Goal: Task Accomplishment & Management: Manage account settings

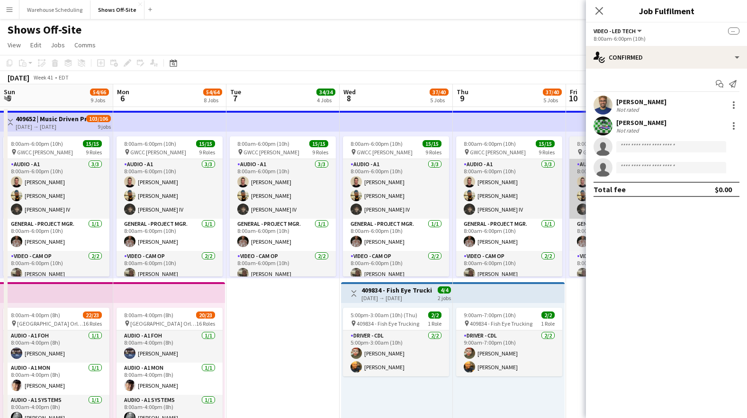
scroll to position [562, 0]
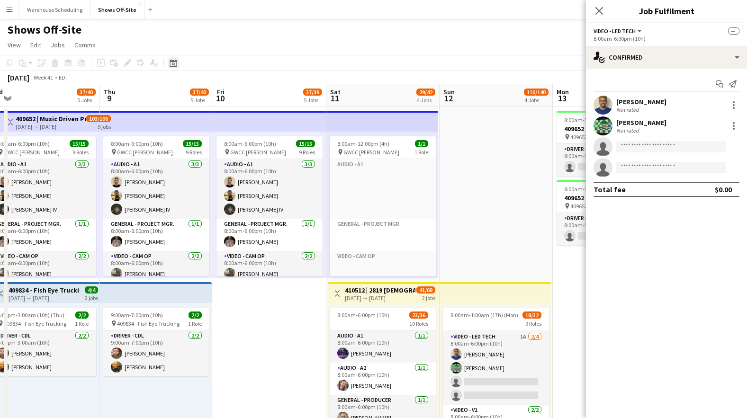
click at [175, 60] on icon "Date picker" at bounding box center [174, 63] width 8 height 8
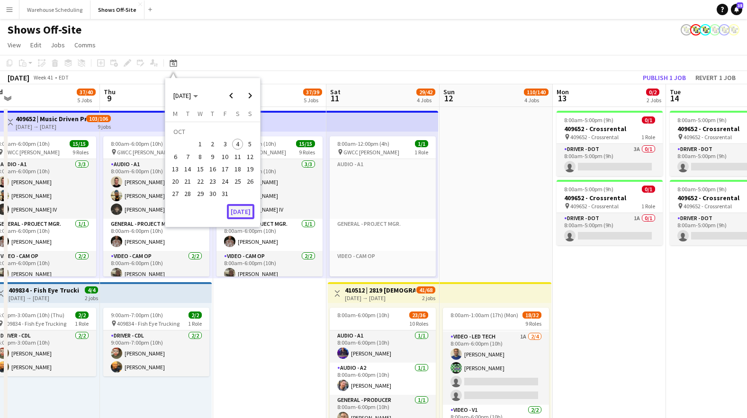
click at [234, 212] on button "[DATE]" at bounding box center [240, 211] width 27 height 15
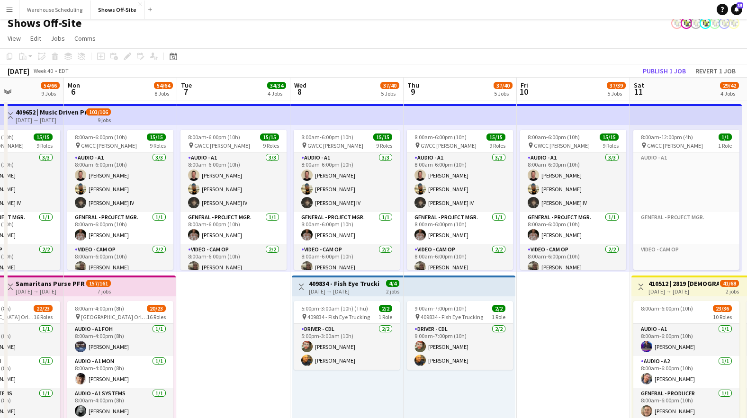
scroll to position [0, 395]
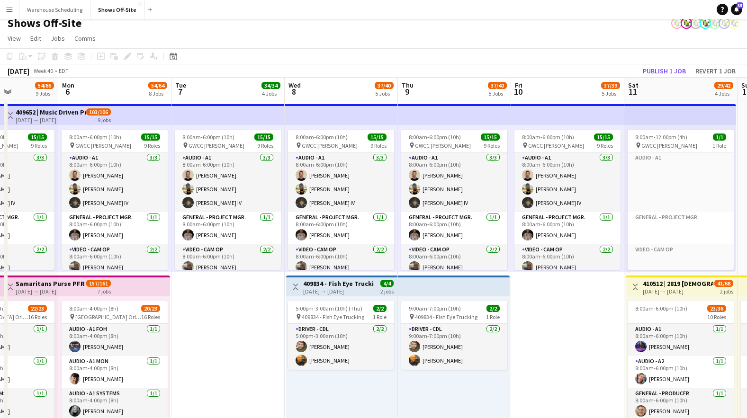
drag, startPoint x: 603, startPoint y: 303, endPoint x: 206, endPoint y: 294, distance: 397.0
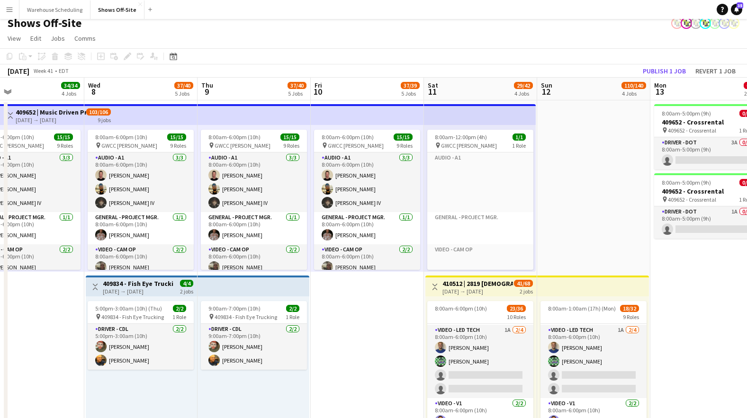
scroll to position [0, 400]
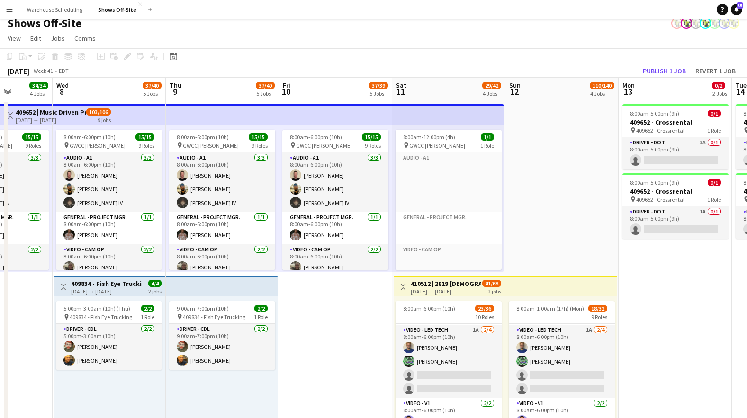
drag, startPoint x: 518, startPoint y: 322, endPoint x: 287, endPoint y: 316, distance: 231.2
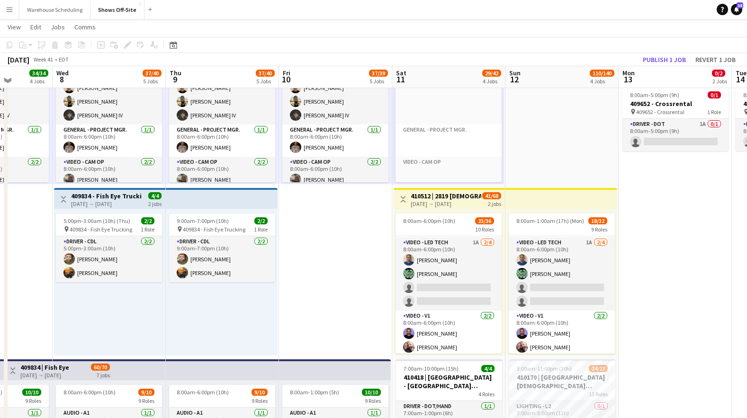
scroll to position [92, 0]
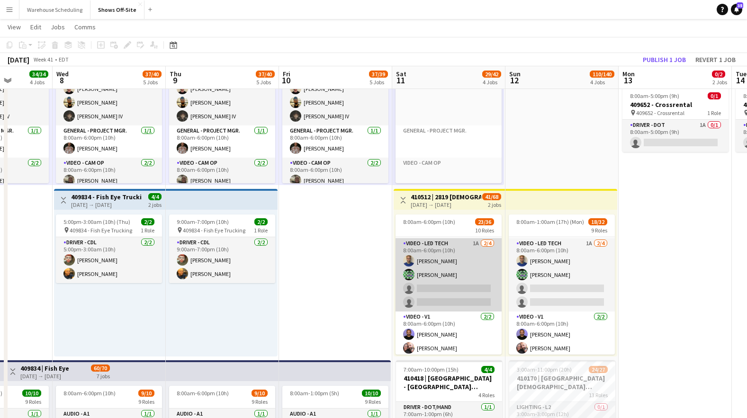
click at [433, 271] on app-card-role "Video - LED Tech 1A [DATE] 8:00am-6:00pm (10h) [PERSON_NAME] [PERSON_NAME] sing…" at bounding box center [448, 274] width 106 height 73
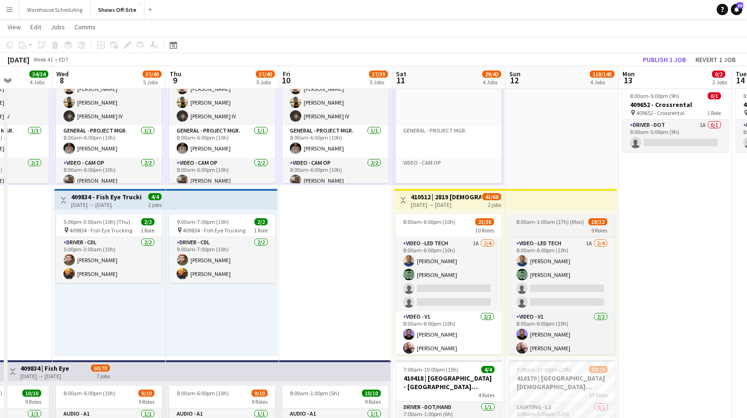
scroll to position [563, 0]
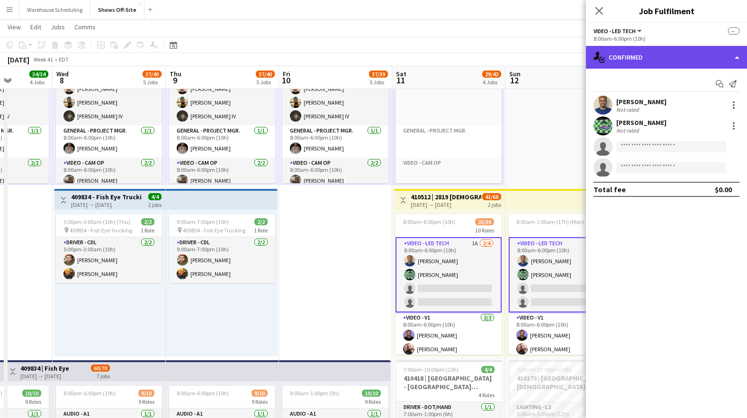
click at [649, 55] on div "single-neutral-actions-check-2 Confirmed" at bounding box center [666, 57] width 161 height 23
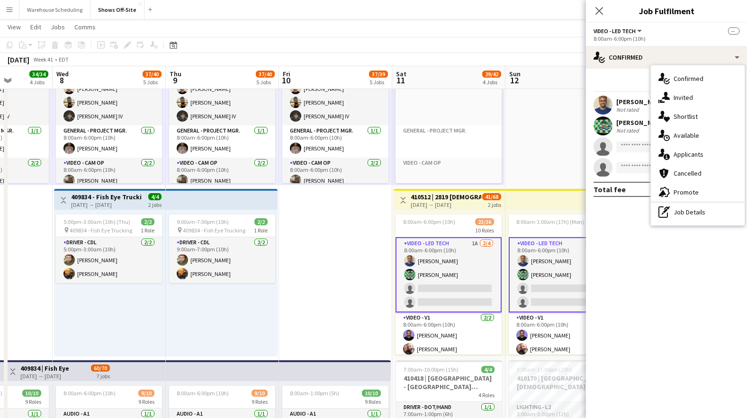
click at [673, 105] on div "single-neutral-actions-share-1 Invited" at bounding box center [698, 97] width 94 height 19
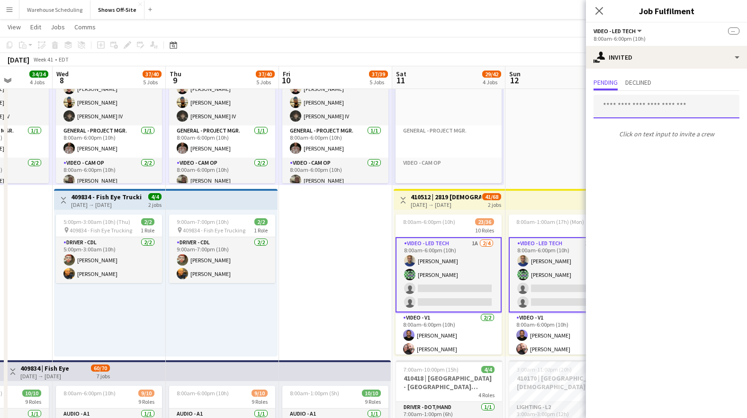
click at [611, 107] on input "text" at bounding box center [666, 107] width 146 height 24
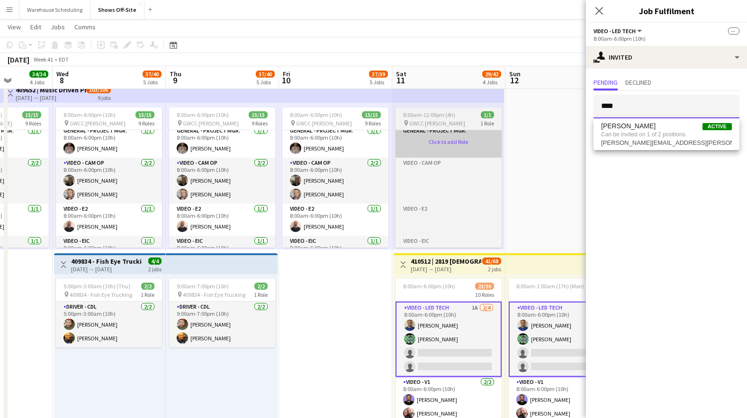
scroll to position [126, 0]
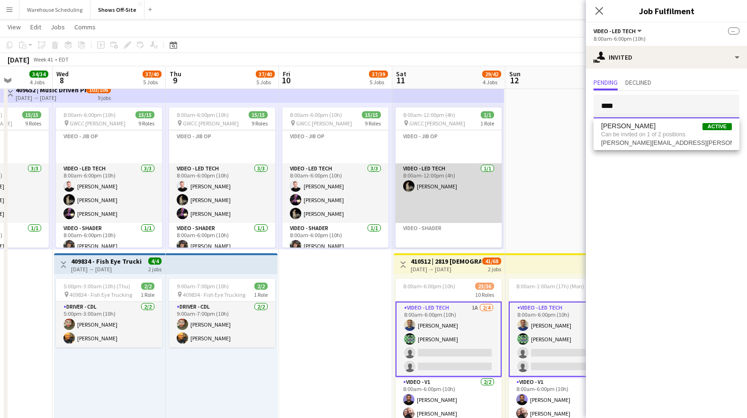
type input "****"
click at [442, 192] on app-card-role "Video - LED Tech [DATE] 8:00am-12:00pm (4h) [PERSON_NAME]" at bounding box center [448, 193] width 106 height 60
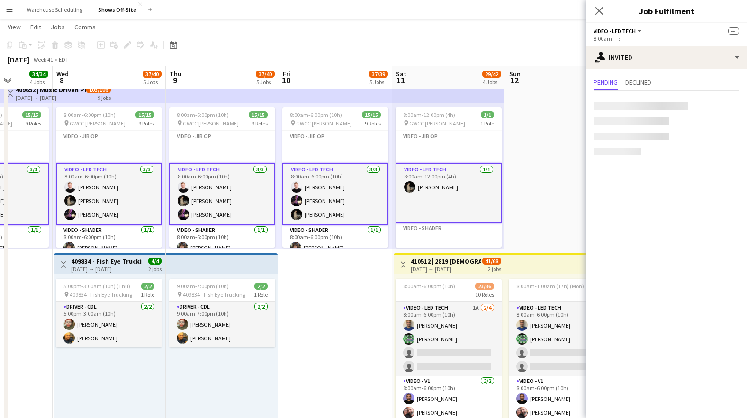
click at [442, 191] on app-card-role "Video - LED Tech [DATE] 8:00am-12:00pm (4h) [PERSON_NAME]" at bounding box center [448, 193] width 106 height 60
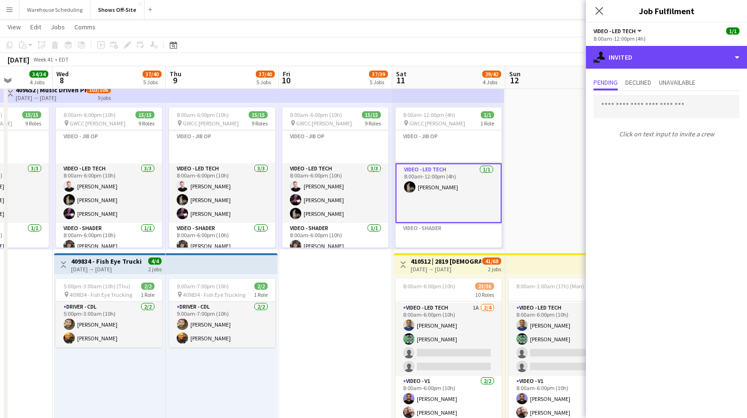
drag, startPoint x: 647, startPoint y: 57, endPoint x: 653, endPoint y: 72, distance: 15.3
click at [647, 57] on div "single-neutral-actions-share-1 Invited" at bounding box center [666, 57] width 161 height 23
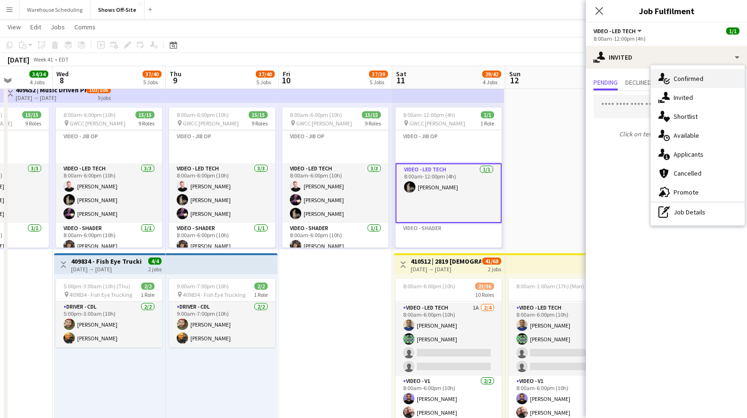
click at [660, 87] on div "single-neutral-actions-check-2 Confirmed" at bounding box center [698, 78] width 94 height 19
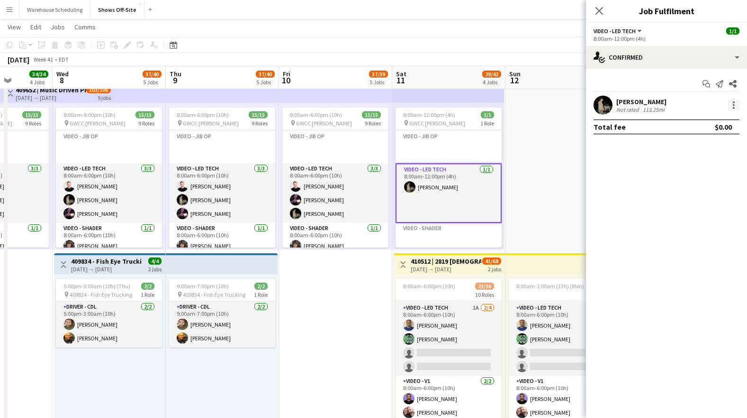
click at [737, 105] on div at bounding box center [733, 104] width 11 height 11
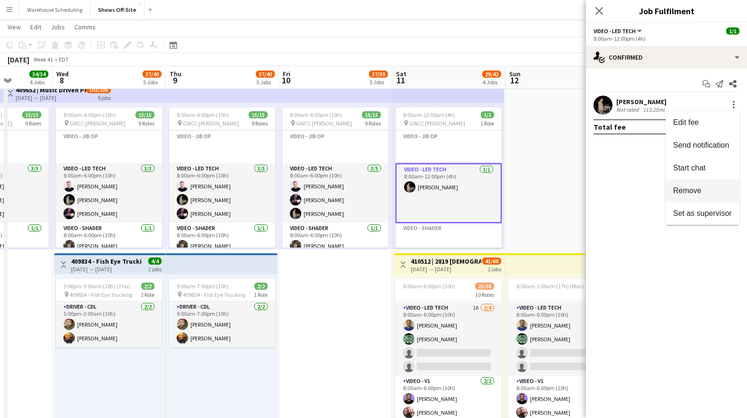
click at [702, 199] on button "Remove" at bounding box center [702, 190] width 74 height 23
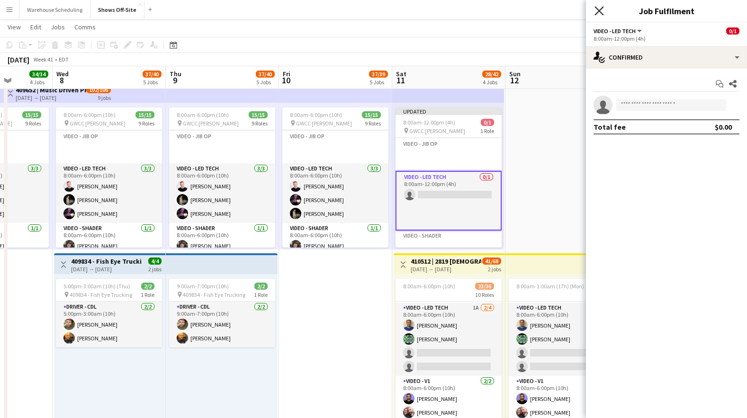
click at [601, 13] on icon at bounding box center [598, 10] width 9 height 9
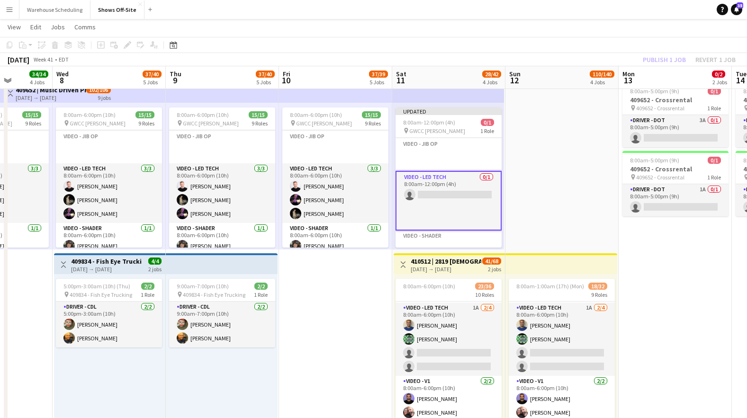
click at [632, 27] on app-page-menu "View Day view expanded Day view collapsed Month view Date picker Jump to [DATE]…" at bounding box center [373, 28] width 747 height 18
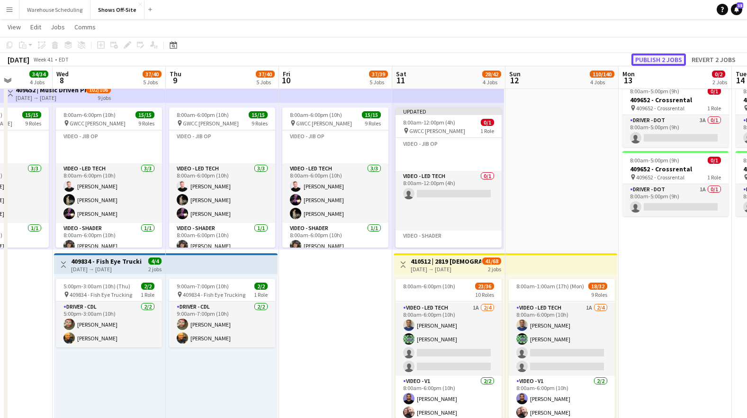
click at [678, 63] on button "Publish 2 jobs" at bounding box center [658, 60] width 54 height 12
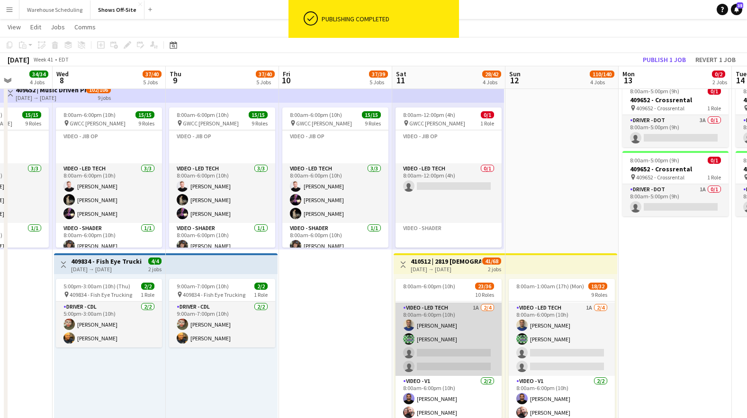
click at [430, 350] on app-card-role "Video - LED Tech 1A [DATE] 8:00am-6:00pm (10h) [PERSON_NAME] [PERSON_NAME] sing…" at bounding box center [448, 339] width 106 height 73
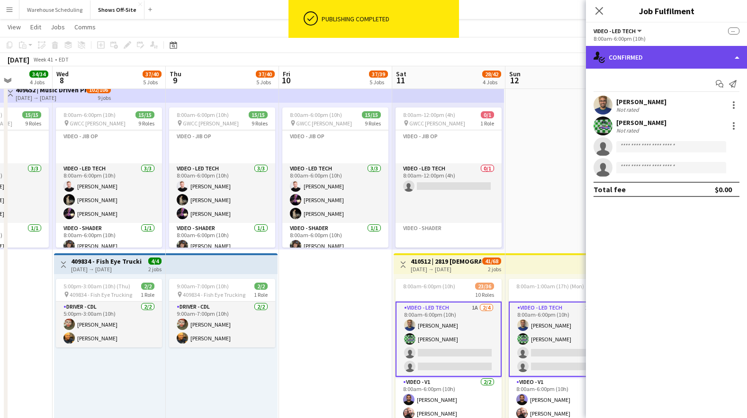
click at [653, 57] on div "single-neutral-actions-check-2 Confirmed" at bounding box center [666, 57] width 161 height 23
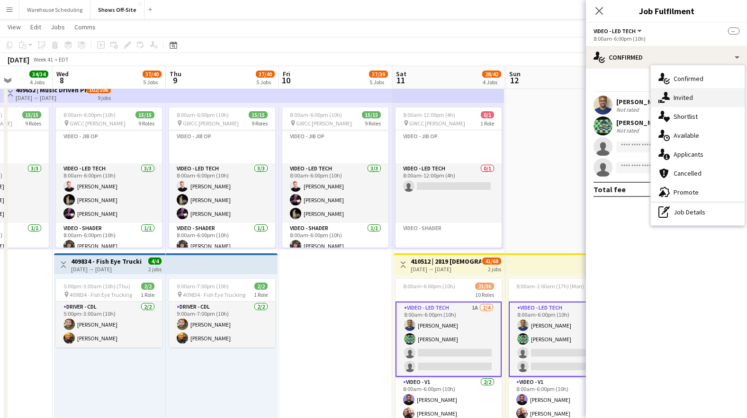
click at [668, 93] on icon "single-neutral-actions-share-1" at bounding box center [663, 97] width 11 height 11
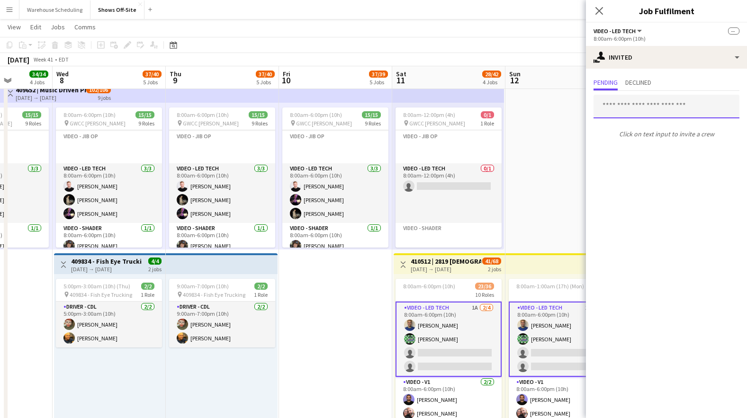
click at [630, 111] on input "text" at bounding box center [666, 107] width 146 height 24
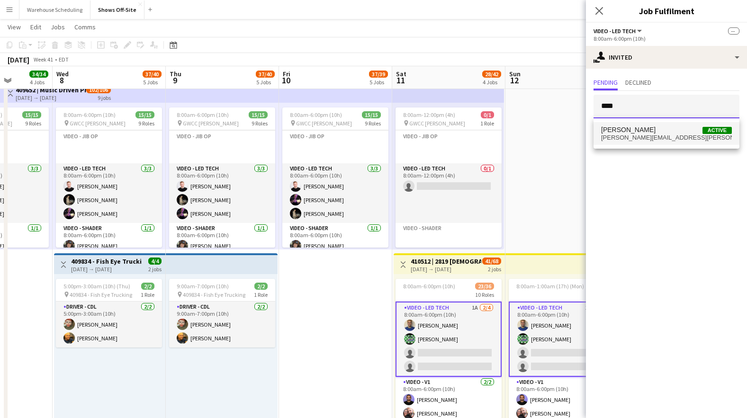
type input "****"
click at [633, 130] on span "[PERSON_NAME]" at bounding box center [628, 130] width 54 height 8
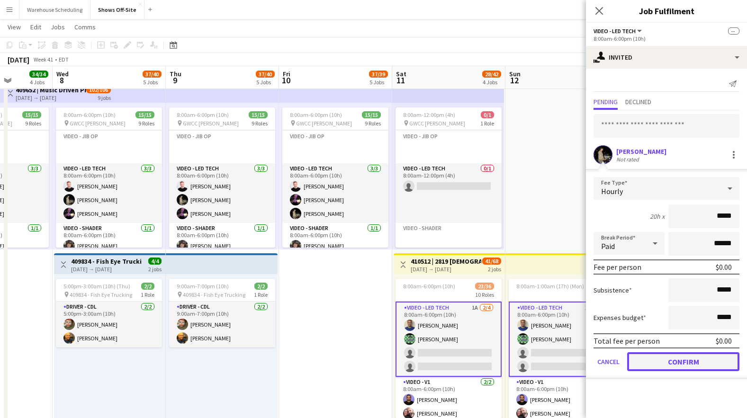
click at [674, 363] on button "Confirm" at bounding box center [683, 361] width 112 height 19
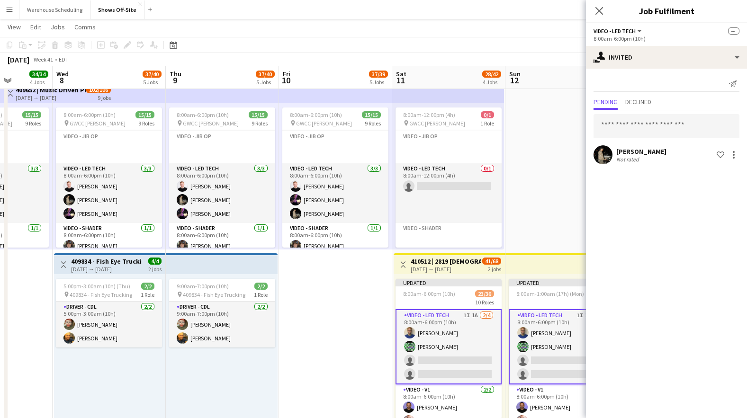
drag, startPoint x: 602, startPoint y: 13, endPoint x: 645, endPoint y: 43, distance: 51.4
click at [602, 13] on icon "Close pop-in" at bounding box center [599, 11] width 8 height 8
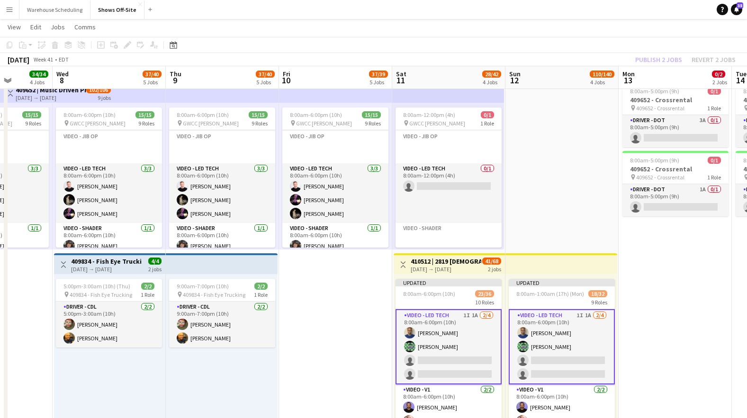
click at [652, 45] on app-toolbar "Copy Paste Paste Command V Paste with crew Command Shift V Paste linked Job [GE…" at bounding box center [373, 45] width 747 height 16
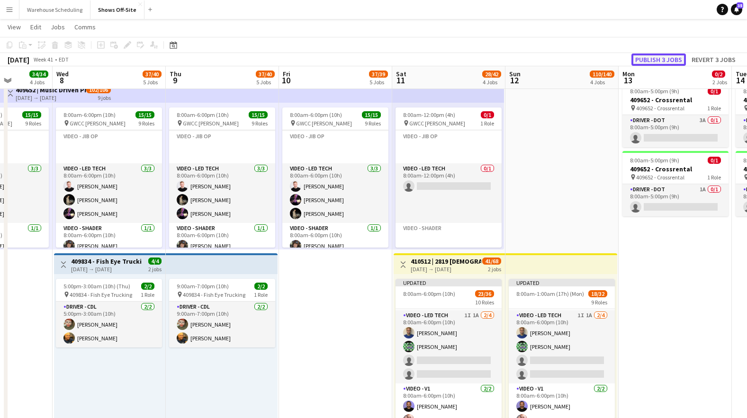
click at [657, 60] on button "Publish 3 jobs" at bounding box center [658, 60] width 54 height 12
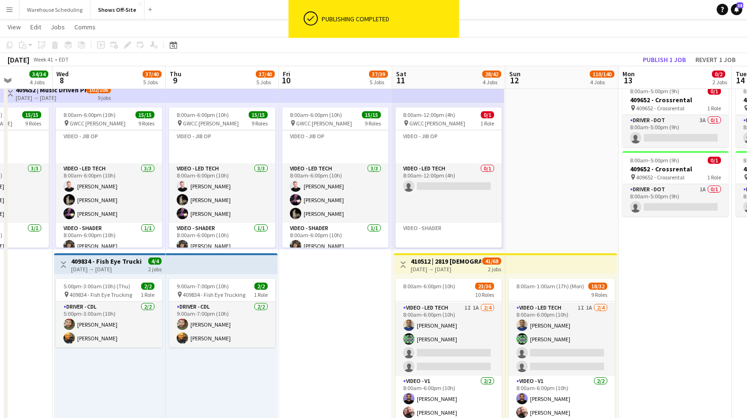
drag, startPoint x: 471, startPoint y: 326, endPoint x: 538, endPoint y: 273, distance: 85.2
click at [471, 326] on app-card-role "Video - LED Tech 1I 1A [DATE] 8:00am-6:00pm (10h) [PERSON_NAME] [PERSON_NAME] s…" at bounding box center [448, 339] width 106 height 73
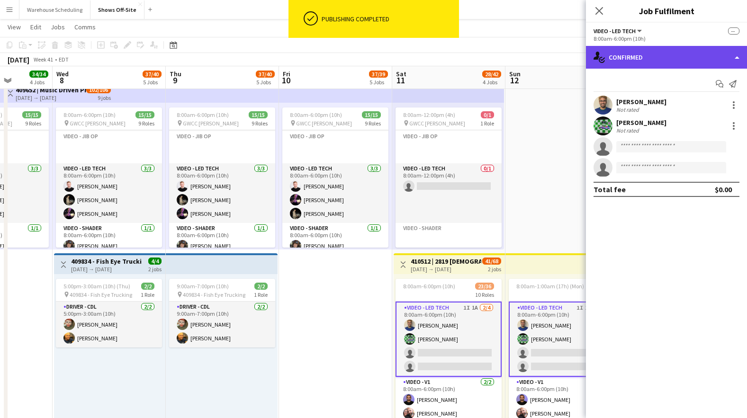
drag, startPoint x: 680, startPoint y: 56, endPoint x: 680, endPoint y: 64, distance: 7.6
click at [680, 56] on div "single-neutral-actions-check-2 Confirmed" at bounding box center [666, 57] width 161 height 23
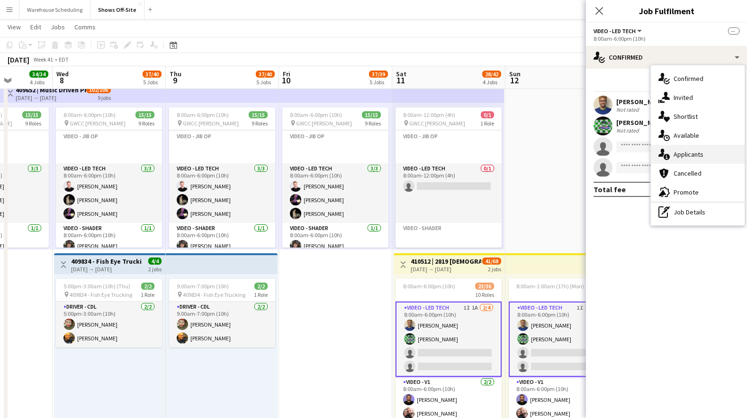
click at [698, 149] on div "single-neutral-actions-information Applicants" at bounding box center [698, 154] width 94 height 19
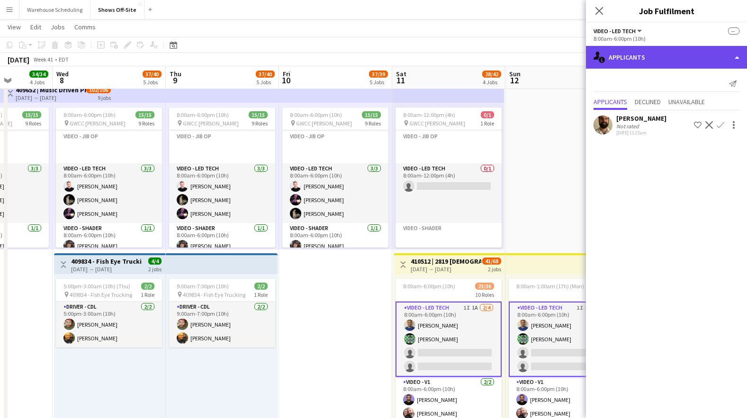
click at [658, 56] on div "single-neutral-actions-information Applicants" at bounding box center [666, 57] width 161 height 23
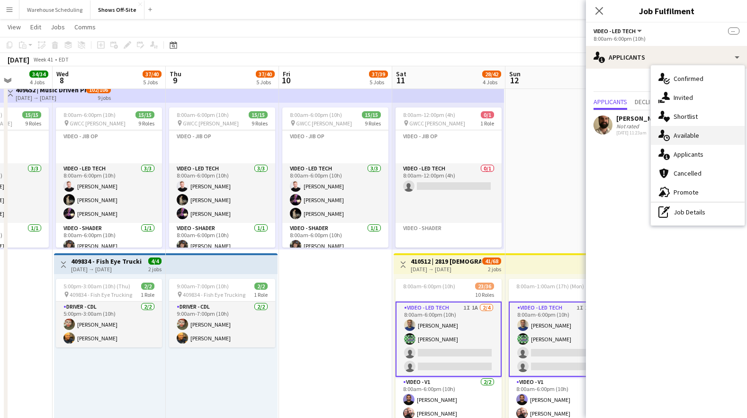
click at [685, 138] on span "Available" at bounding box center [686, 135] width 26 height 9
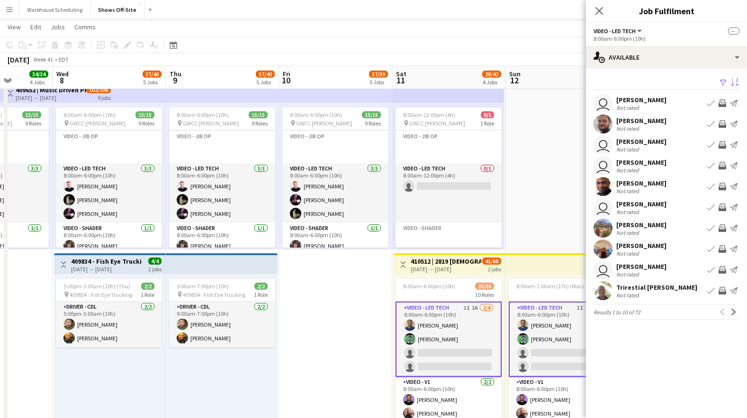
click at [736, 81] on app-icon "Sort asc" at bounding box center [735, 83] width 8 height 9
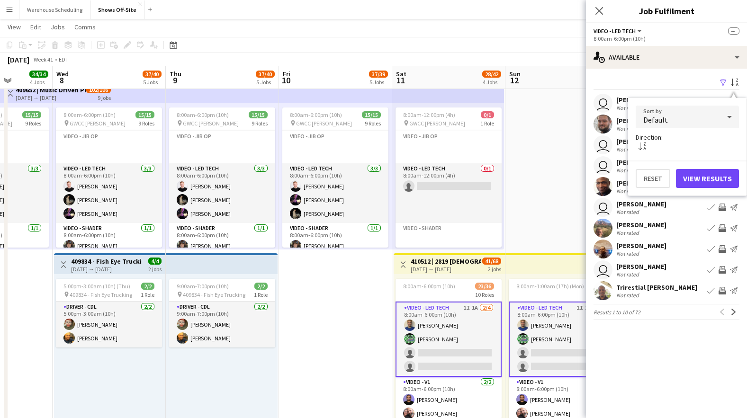
click at [693, 124] on div "Default" at bounding box center [678, 117] width 84 height 23
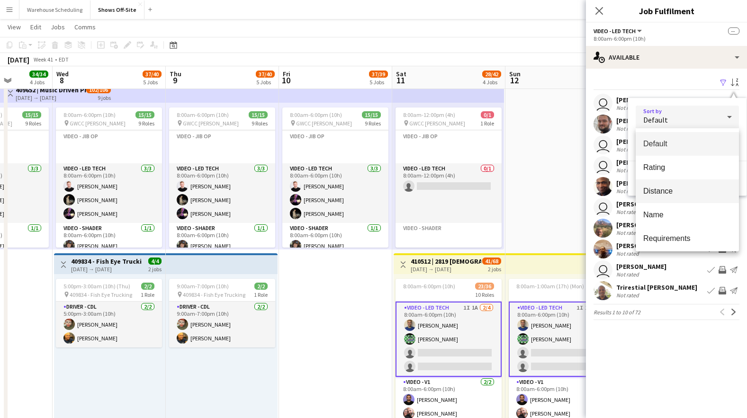
click at [684, 195] on span "Distance" at bounding box center [687, 191] width 88 height 9
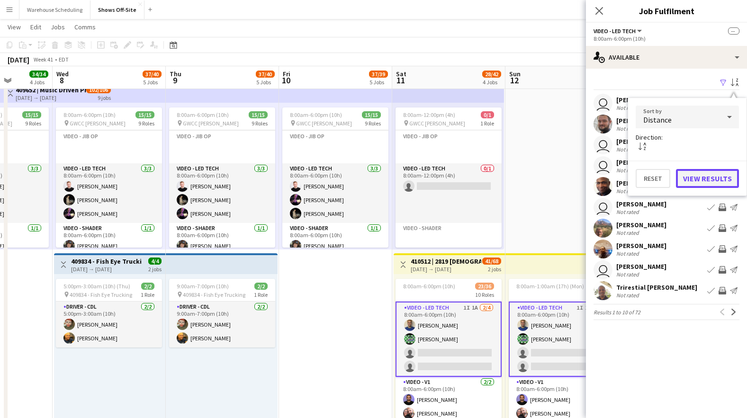
click at [695, 174] on button "View Results" at bounding box center [707, 178] width 63 height 19
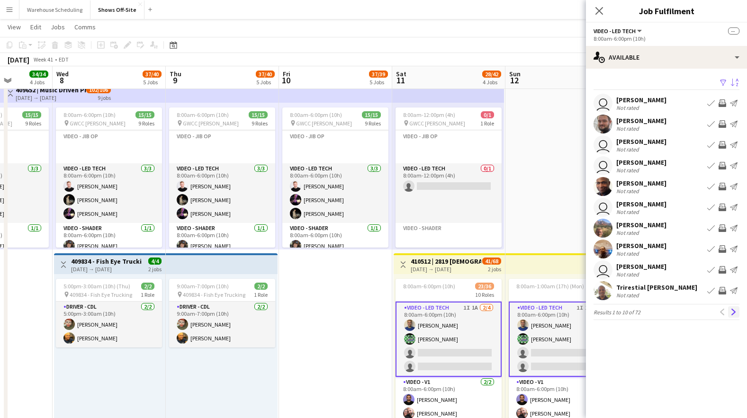
click at [728, 311] on button "Next" at bounding box center [733, 311] width 11 height 11
click at [728, 310] on button "Next" at bounding box center [733, 311] width 11 height 11
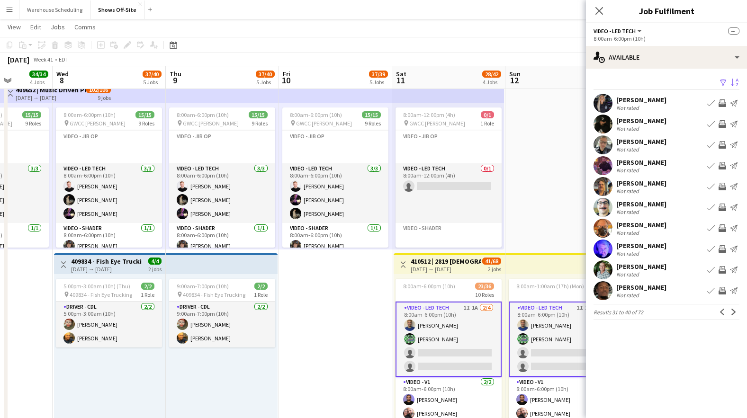
click at [728, 310] on button "Next" at bounding box center [733, 311] width 11 height 11
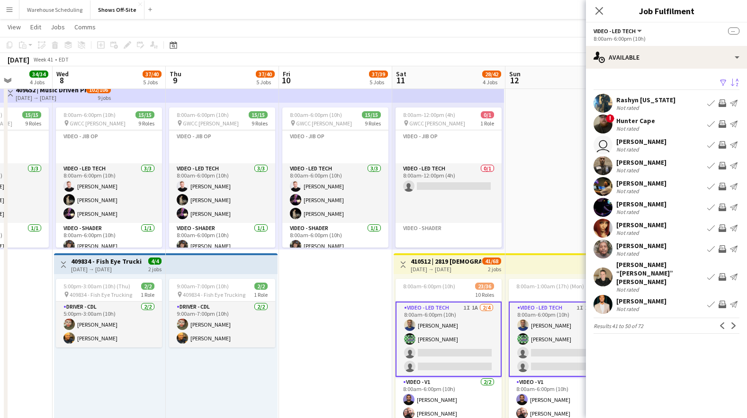
click at [728, 320] on button "Next" at bounding box center [733, 325] width 11 height 11
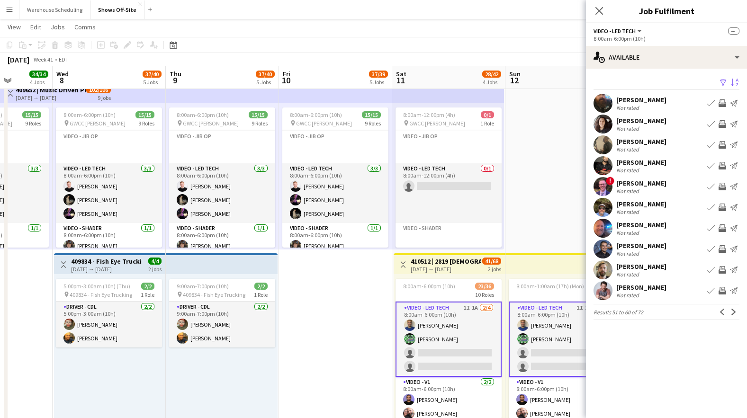
click at [728, 310] on button "Next" at bounding box center [733, 311] width 11 height 11
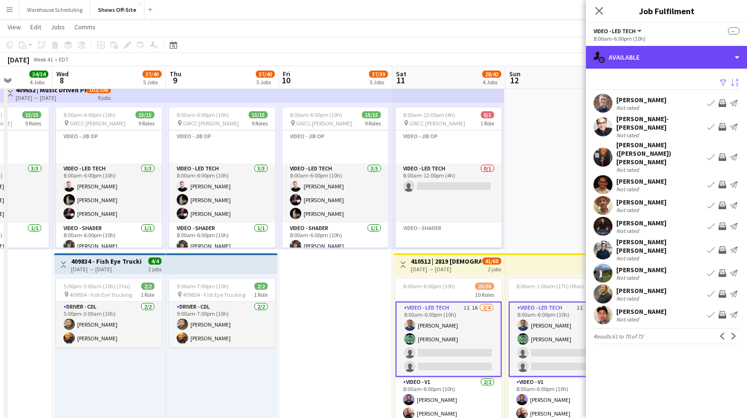
drag, startPoint x: 659, startPoint y: 62, endPoint x: 660, endPoint y: 68, distance: 6.3
click at [659, 62] on div "single-neutral-actions-upload Available" at bounding box center [666, 57] width 161 height 23
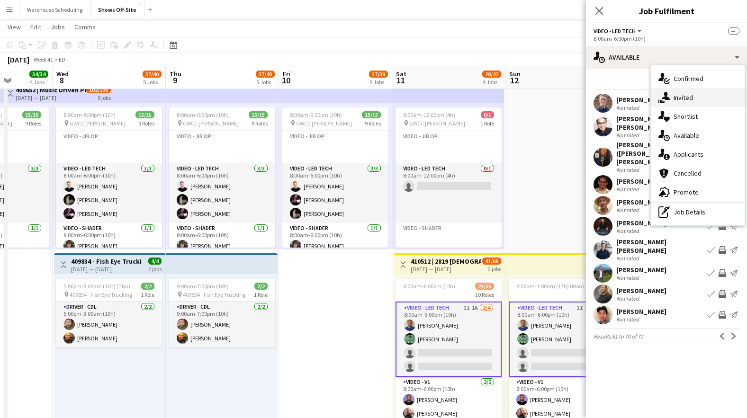
click at [672, 102] on div "single-neutral-actions-share-1 Invited" at bounding box center [698, 97] width 94 height 19
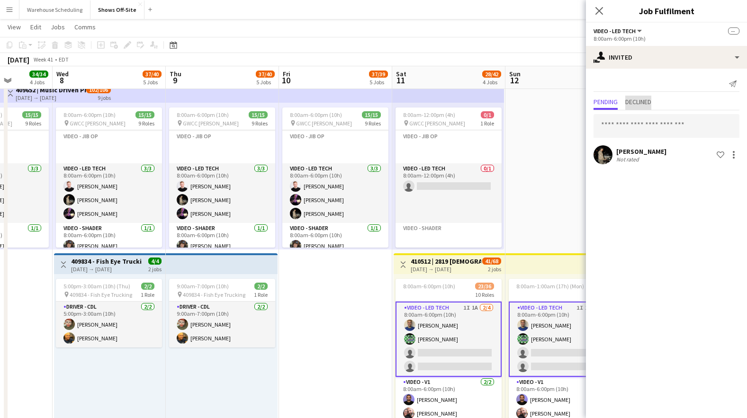
click at [637, 100] on span "Declined" at bounding box center [638, 102] width 26 height 7
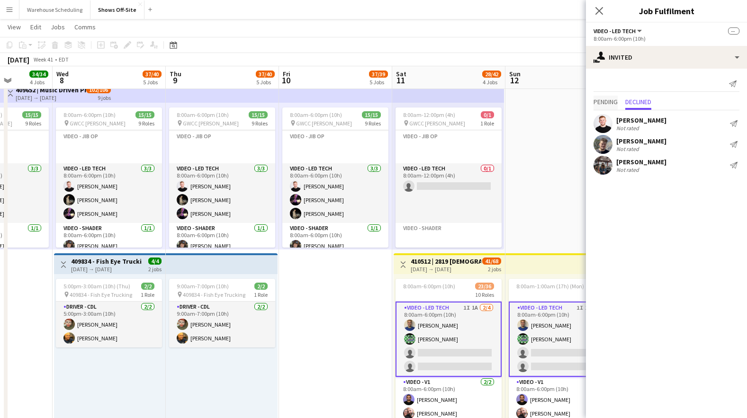
click at [609, 102] on span "Pending" at bounding box center [605, 102] width 24 height 7
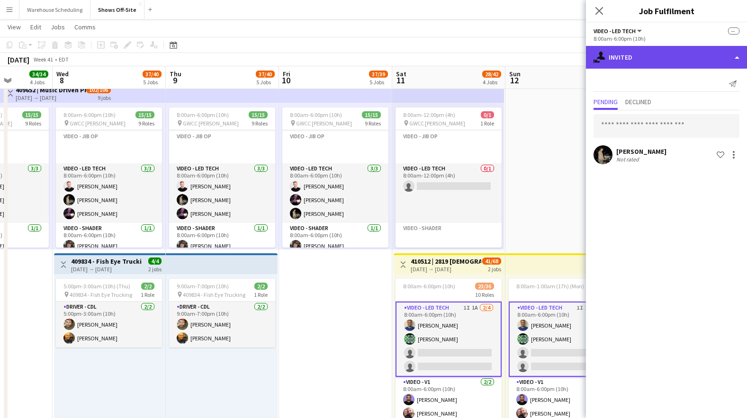
click at [653, 61] on div "single-neutral-actions-share-1 Invited" at bounding box center [666, 57] width 161 height 23
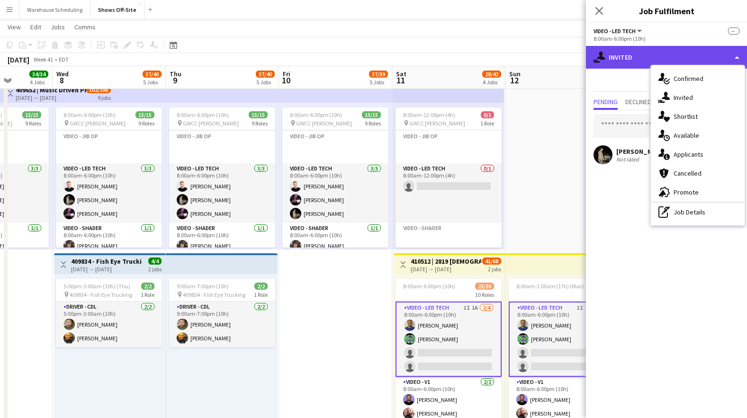
click at [653, 61] on div "single-neutral-actions-share-1 Invited" at bounding box center [666, 57] width 161 height 23
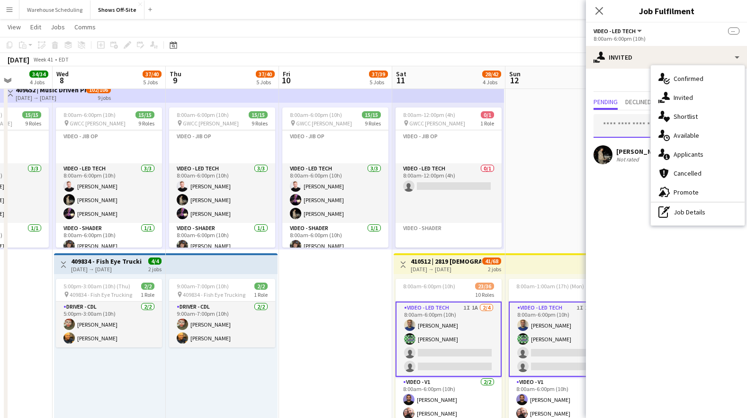
click at [624, 129] on input "text" at bounding box center [666, 126] width 146 height 24
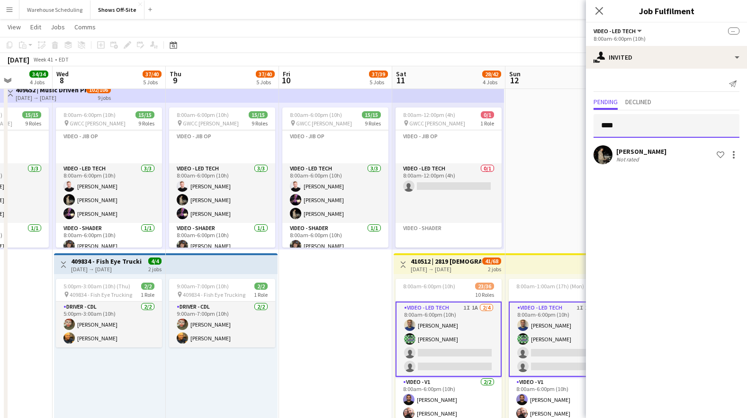
type input "*****"
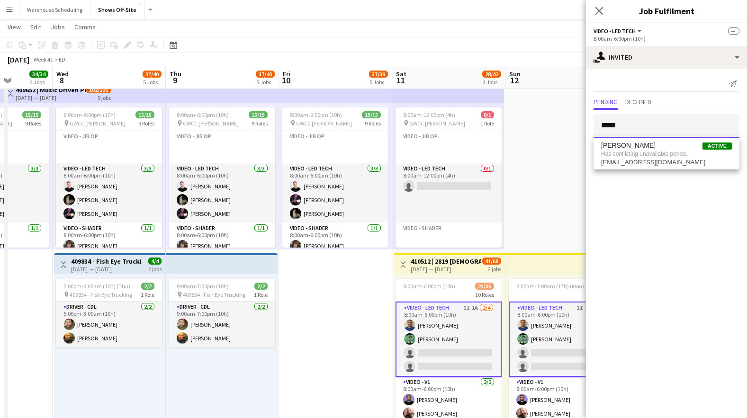
drag, startPoint x: 634, startPoint y: 127, endPoint x: 542, endPoint y: 128, distance: 92.4
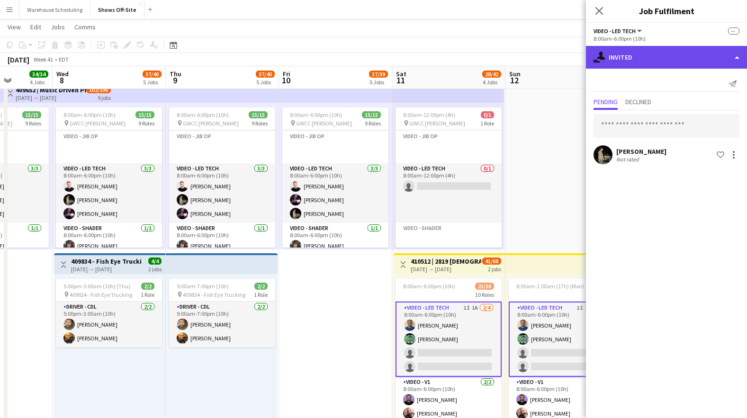
click at [672, 63] on div "single-neutral-actions-share-1 Invited" at bounding box center [666, 57] width 161 height 23
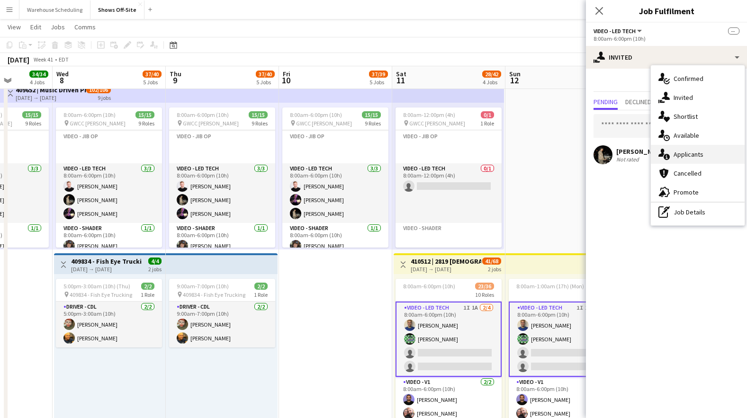
click at [688, 160] on div "single-neutral-actions-information Applicants" at bounding box center [698, 154] width 94 height 19
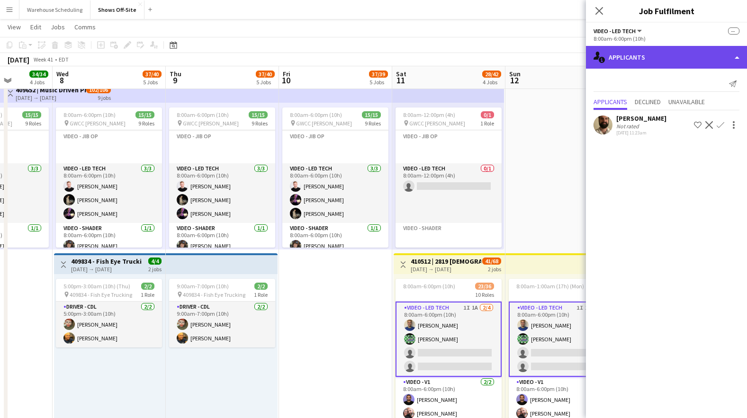
click at [668, 57] on div "single-neutral-actions-information Applicants" at bounding box center [666, 57] width 161 height 23
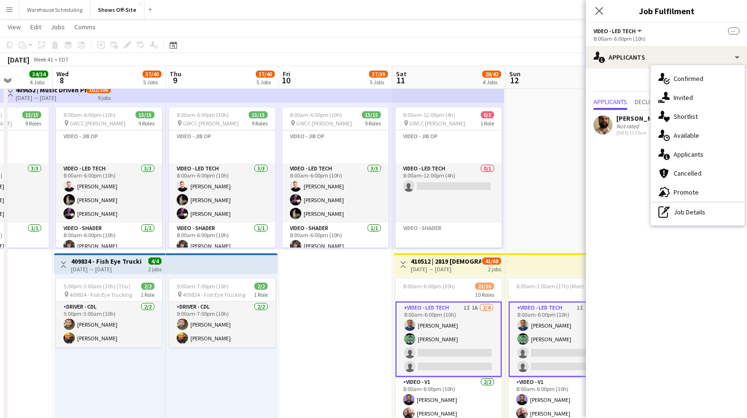
click at [618, 172] on mat-expansion-panel "users2 Applicants Send notification Applicants Declined Unavailable [PERSON_NAM…" at bounding box center [666, 244] width 161 height 350
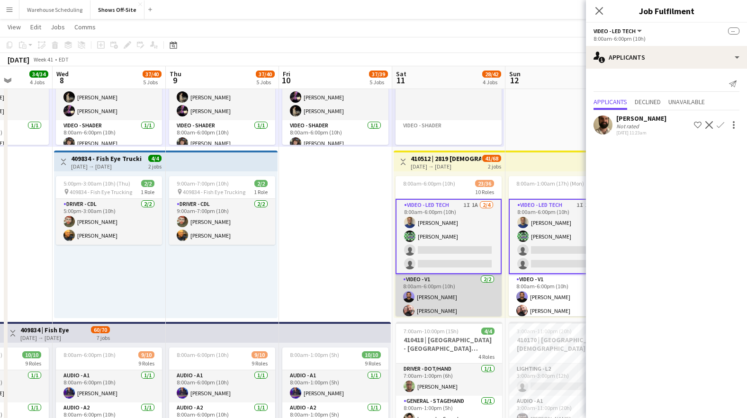
scroll to position [564, 0]
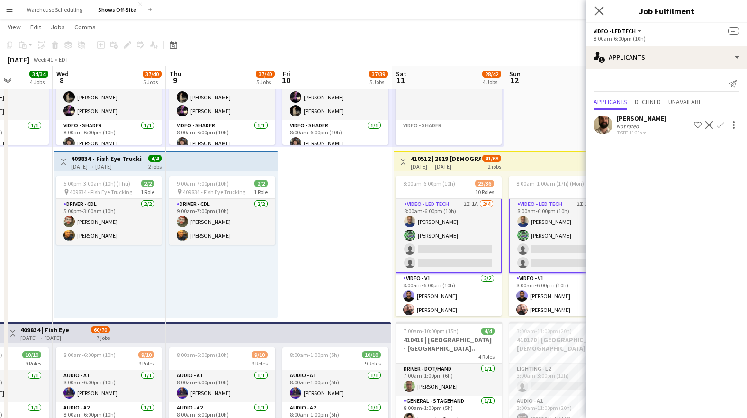
click at [603, 15] on app-icon "Close pop-in" at bounding box center [599, 11] width 14 height 14
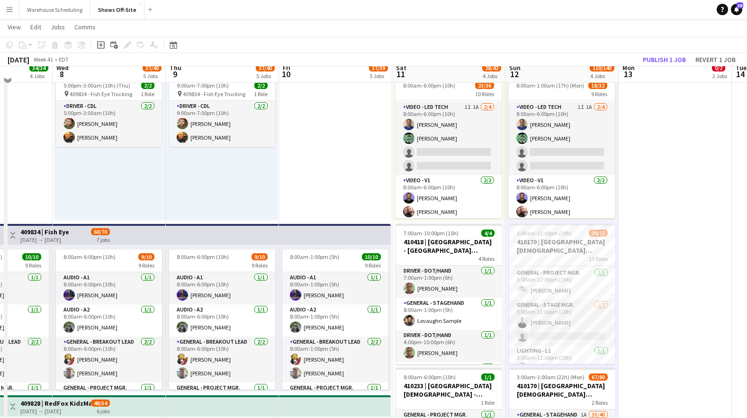
scroll to position [342, 0]
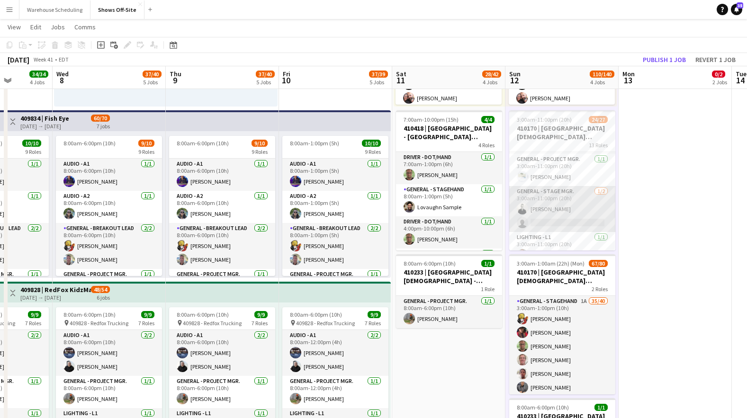
click at [587, 194] on app-card-role "General - Stage Mgr. [DATE] 3:00am-11:00pm (20h) [PERSON_NAME] single-neutral-a…" at bounding box center [562, 209] width 106 height 46
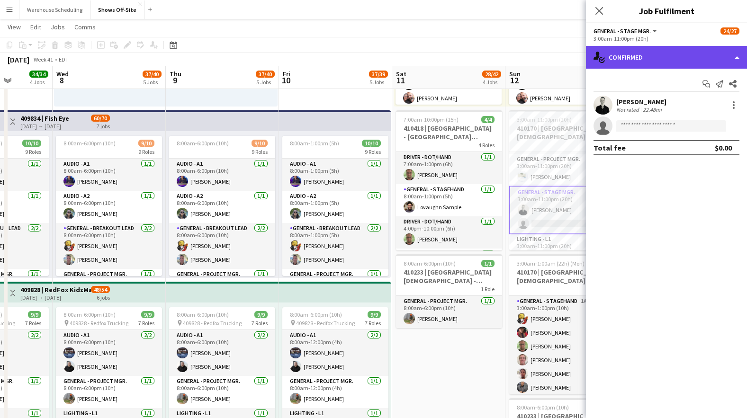
click at [650, 60] on div "single-neutral-actions-check-2 Confirmed" at bounding box center [666, 57] width 161 height 23
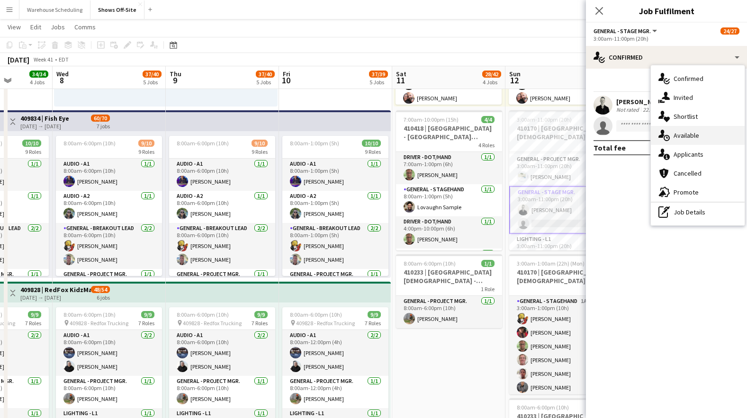
click at [682, 142] on div "single-neutral-actions-upload Available" at bounding box center [698, 135] width 94 height 19
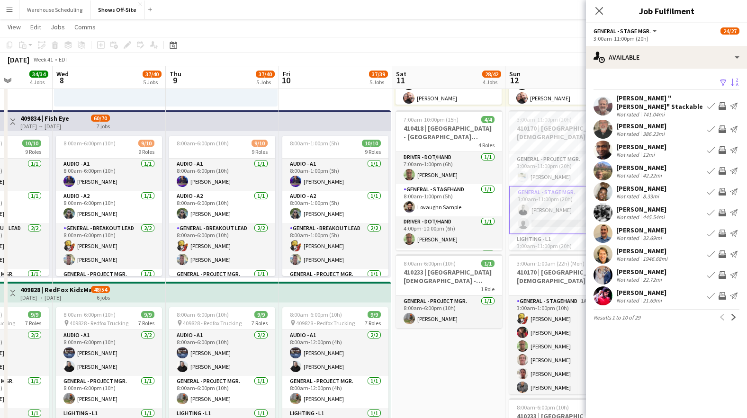
click at [733, 82] on app-icon "Sort asc" at bounding box center [735, 83] width 8 height 9
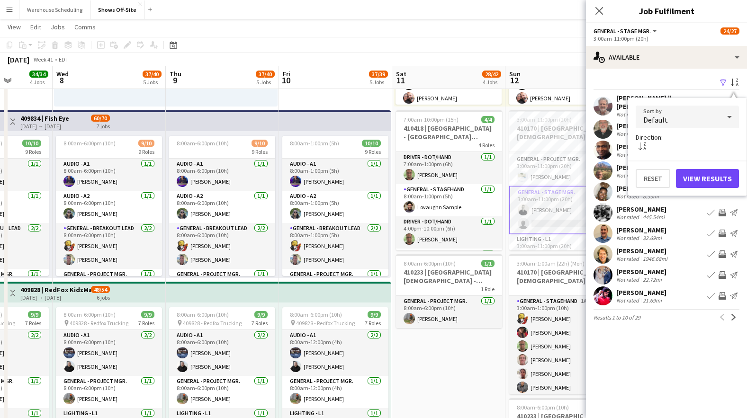
click at [715, 120] on div "Default" at bounding box center [678, 117] width 84 height 23
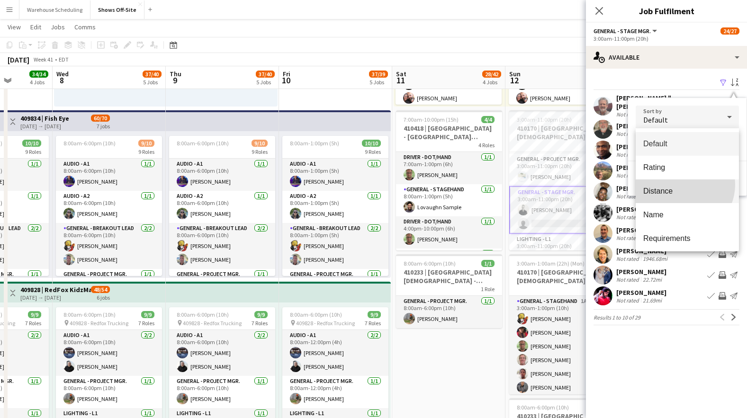
click at [682, 185] on mat-option "Distance" at bounding box center [687, 191] width 103 height 24
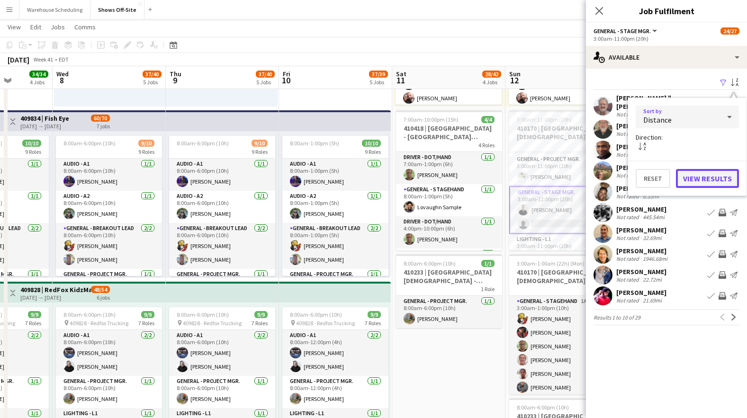
click at [688, 177] on button "View Results" at bounding box center [707, 178] width 63 height 19
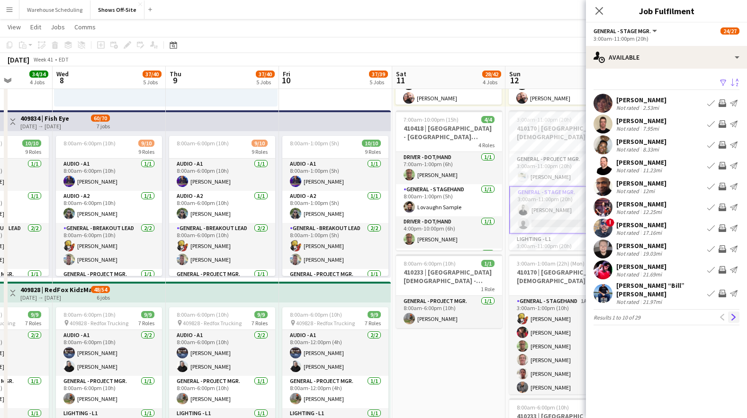
click at [729, 313] on button "Next" at bounding box center [733, 317] width 11 height 11
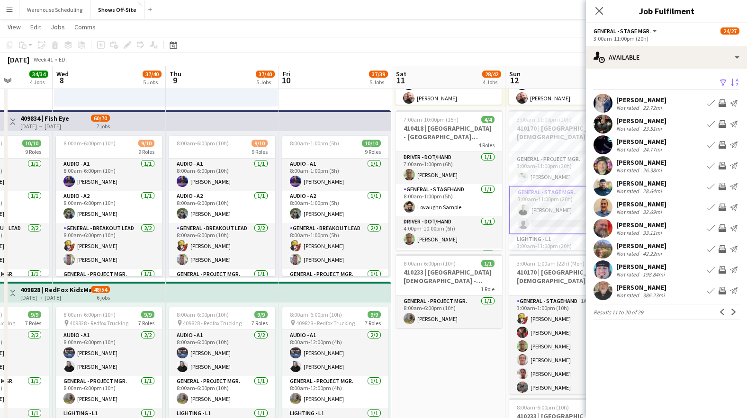
click at [729, 313] on button "Next" at bounding box center [733, 311] width 11 height 11
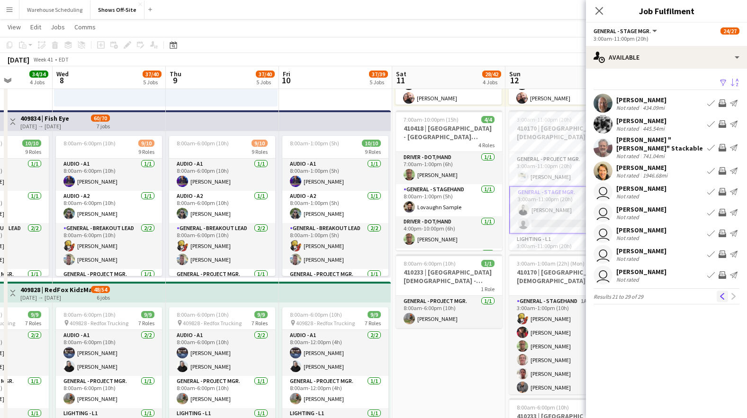
click at [719, 296] on app-icon "Previous" at bounding box center [722, 296] width 7 height 7
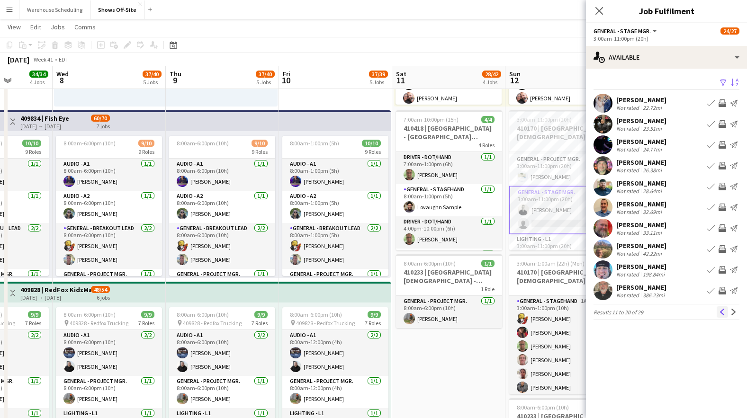
click at [717, 313] on button "Previous" at bounding box center [722, 311] width 11 height 11
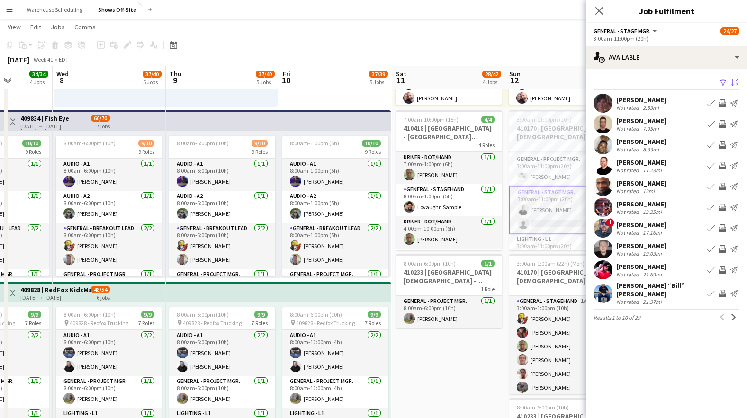
click at [604, 245] on app-user-avatar at bounding box center [602, 249] width 19 height 19
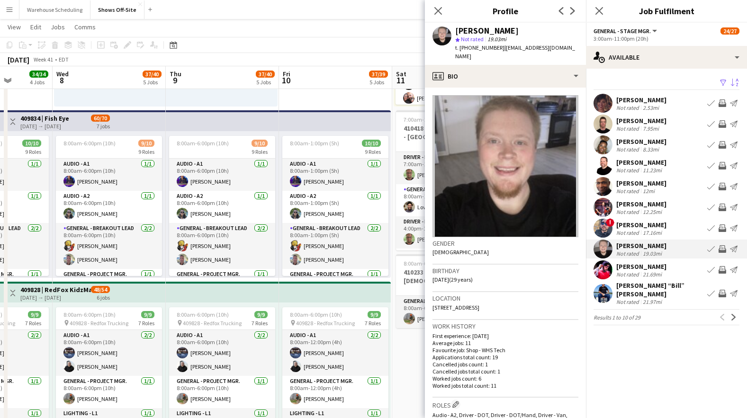
click at [602, 105] on app-user-avatar at bounding box center [602, 103] width 19 height 19
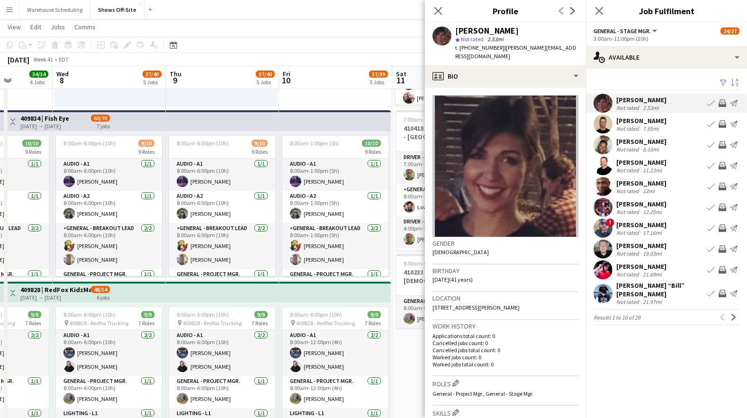
click at [600, 125] on app-user-avatar at bounding box center [602, 124] width 19 height 19
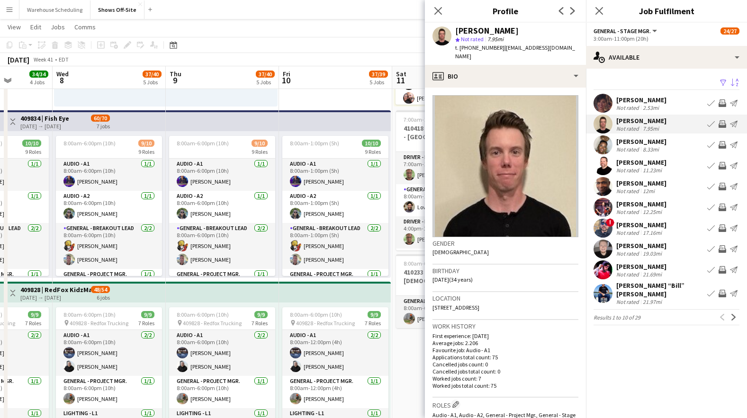
click at [603, 147] on app-user-avatar at bounding box center [602, 144] width 19 height 19
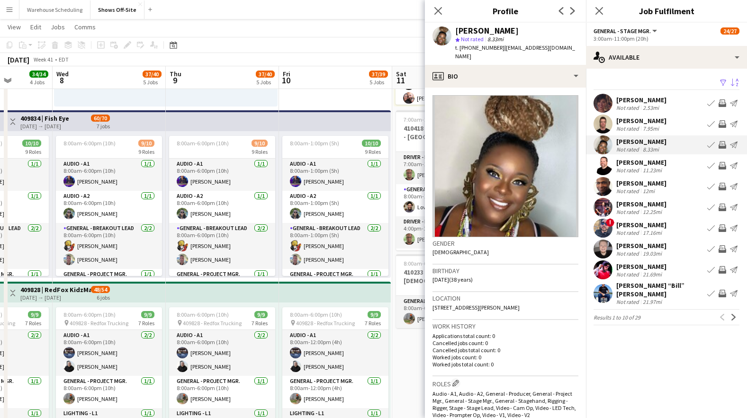
click at [605, 173] on app-user-avatar at bounding box center [602, 165] width 19 height 19
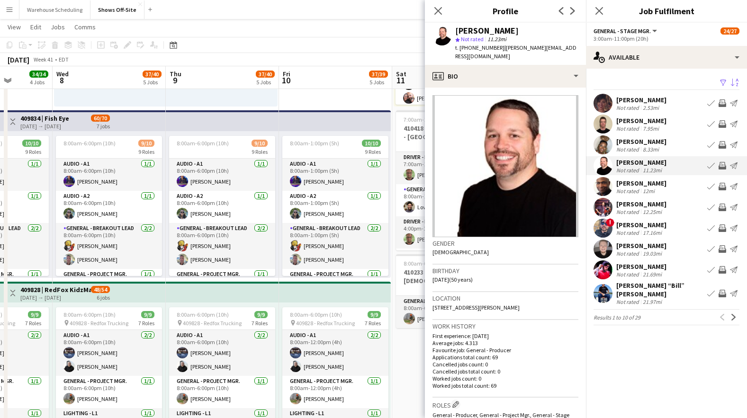
click at [603, 188] on app-user-avatar at bounding box center [602, 186] width 19 height 19
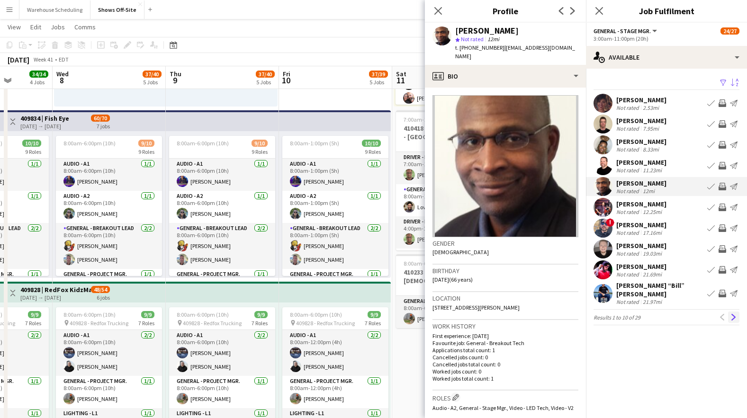
click at [730, 314] on app-icon "Next" at bounding box center [733, 317] width 7 height 7
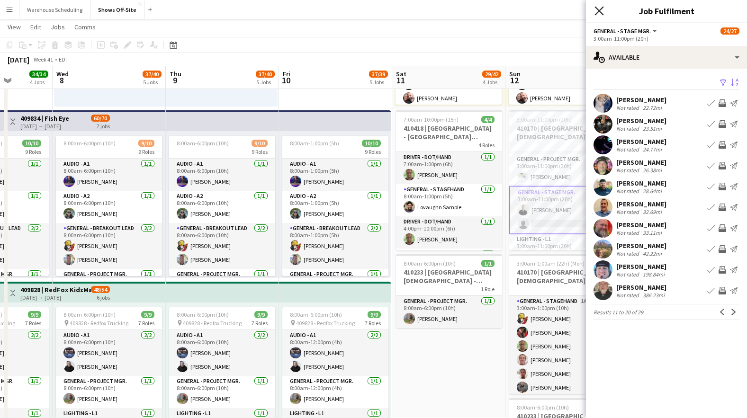
click at [599, 10] on icon at bounding box center [598, 10] width 9 height 9
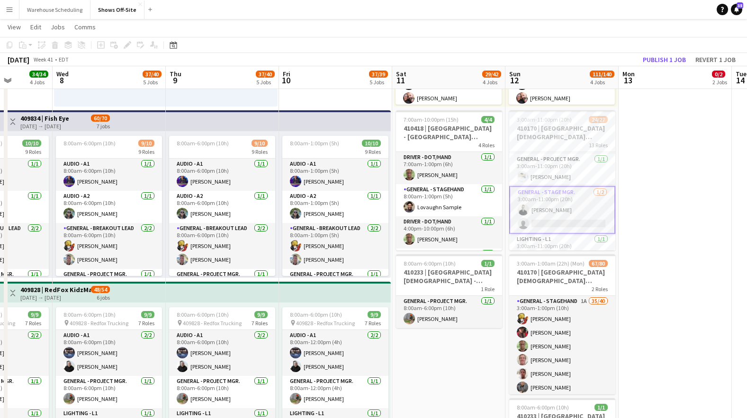
click at [597, 20] on app-page-menu "View Day view expanded Day view collapsed Month view Date picker Jump to [DATE]…" at bounding box center [373, 28] width 747 height 18
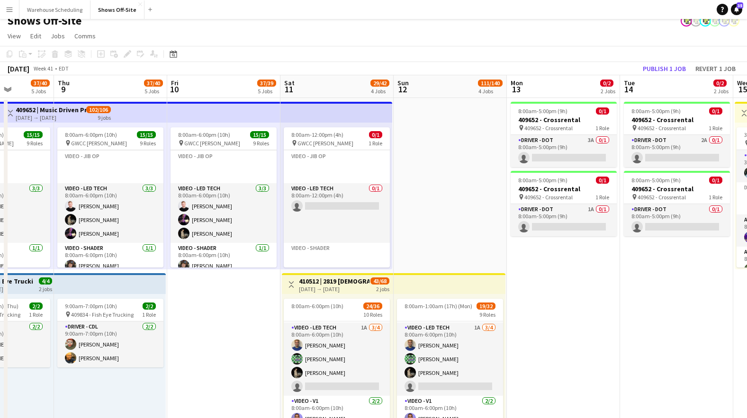
scroll to position [0, 405]
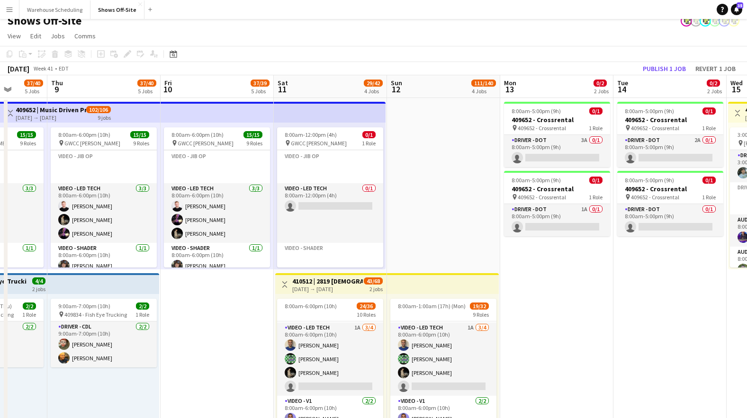
drag, startPoint x: 556, startPoint y: 163, endPoint x: 437, endPoint y: 174, distance: 118.9
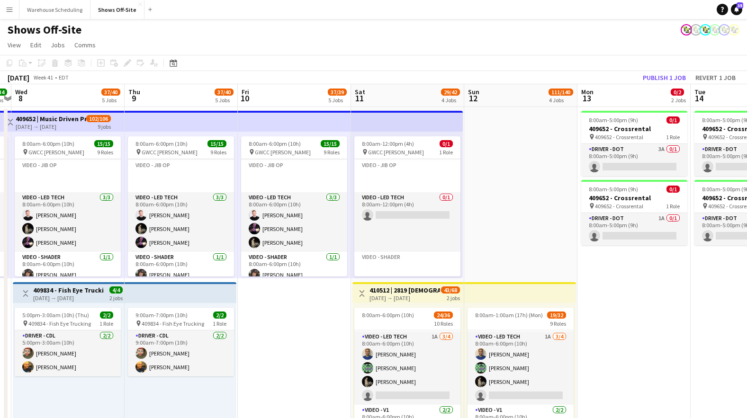
scroll to position [0, 316]
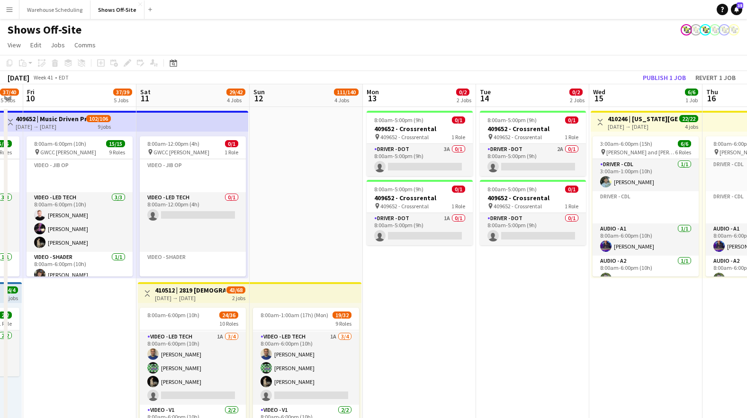
drag, startPoint x: 450, startPoint y: 161, endPoint x: 313, endPoint y: 193, distance: 140.9
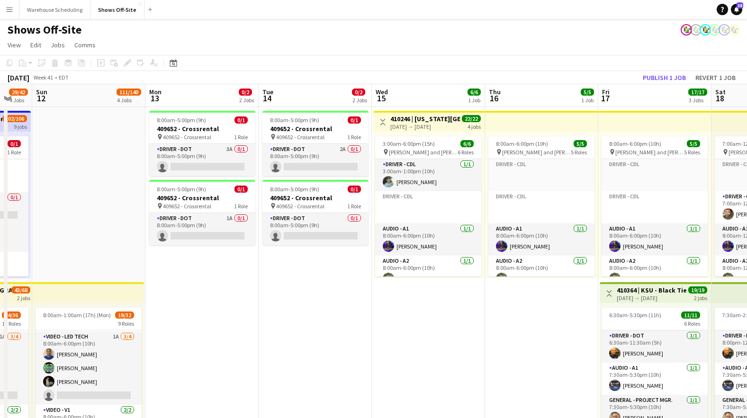
scroll to position [0, 310]
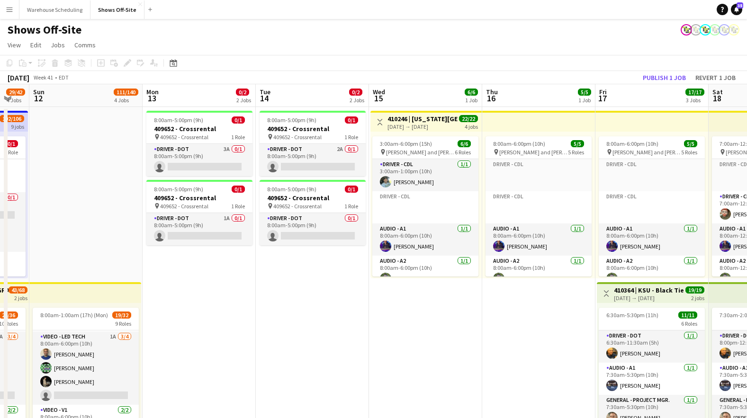
drag, startPoint x: 550, startPoint y: 379, endPoint x: 330, endPoint y: 338, distance: 224.1
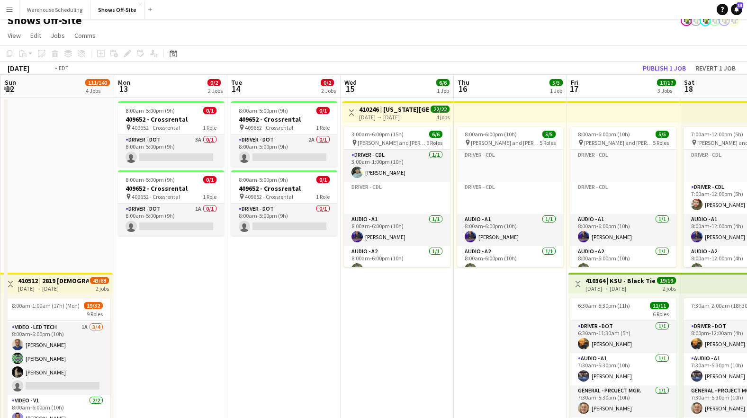
scroll to position [0, 345]
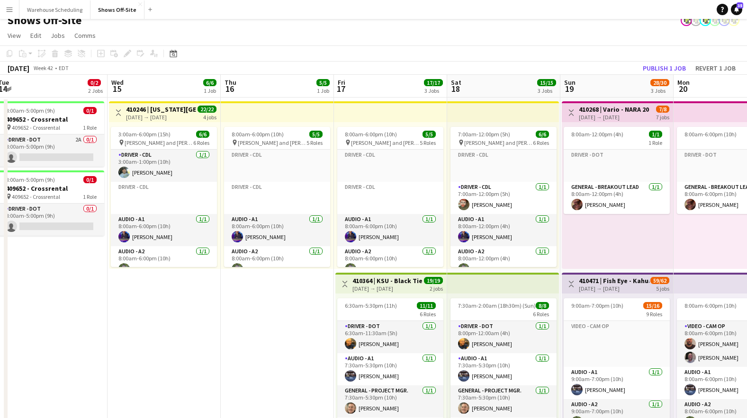
drag, startPoint x: 464, startPoint y: 381, endPoint x: 203, endPoint y: 345, distance: 263.4
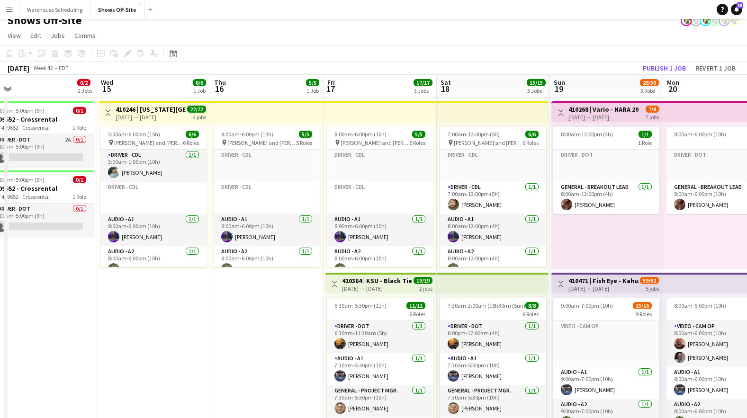
drag, startPoint x: 305, startPoint y: 300, endPoint x: 175, endPoint y: 299, distance: 129.3
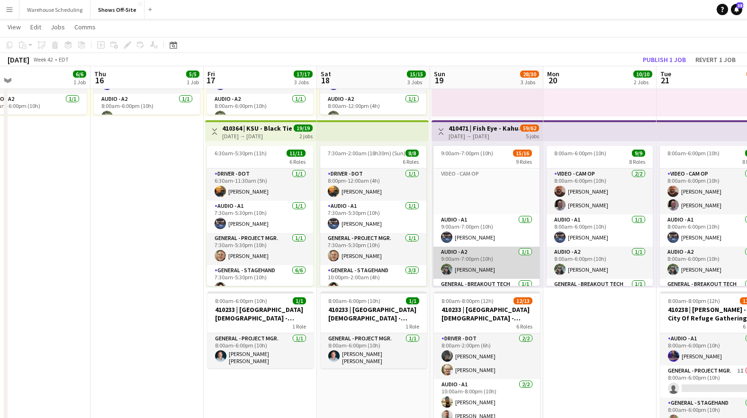
scroll to position [161, 0]
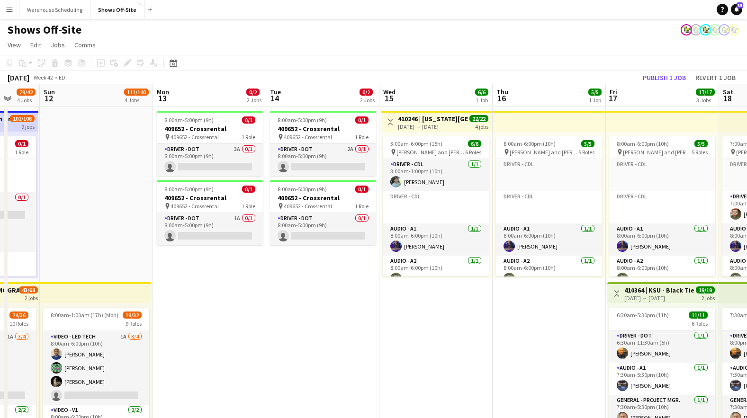
drag, startPoint x: 185, startPoint y: 319, endPoint x: 617, endPoint y: 298, distance: 432.4
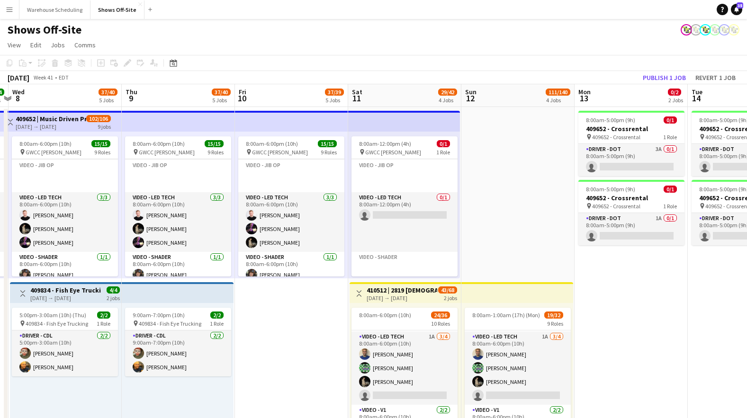
drag, startPoint x: 353, startPoint y: 350, endPoint x: 622, endPoint y: 366, distance: 269.5
